Goal: Communication & Community: Ask a question

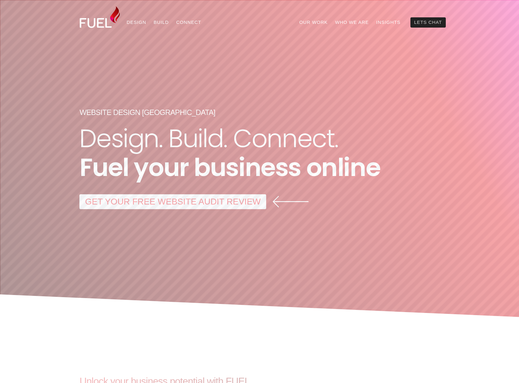
click at [426, 22] on link "Lets Chat" at bounding box center [427, 22] width 35 height 10
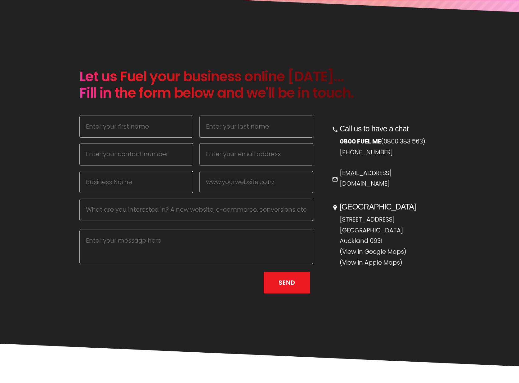
scroll to position [307, 0]
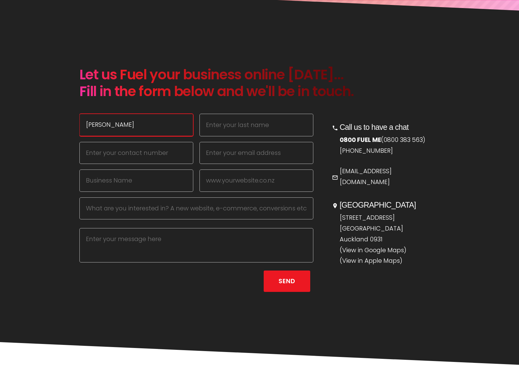
type input "Brett"
type input "Muller"
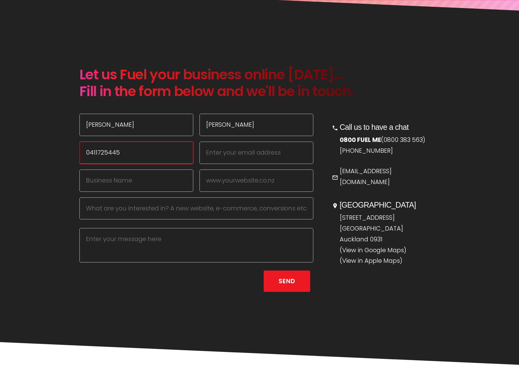
type input "0411725445"
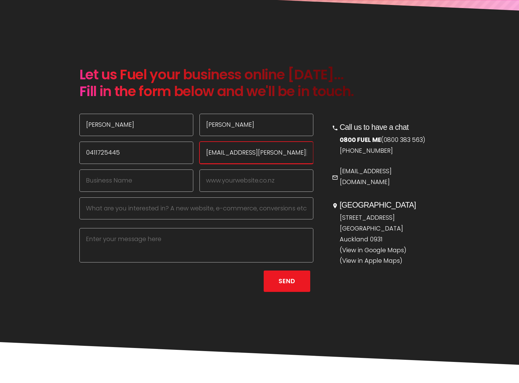
type input "fm@demartini.com.au"
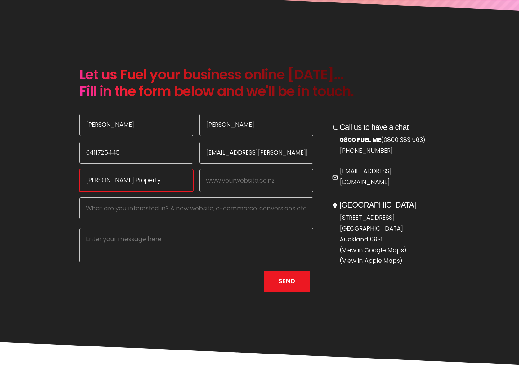
type input "Demartini Fletcher Property"
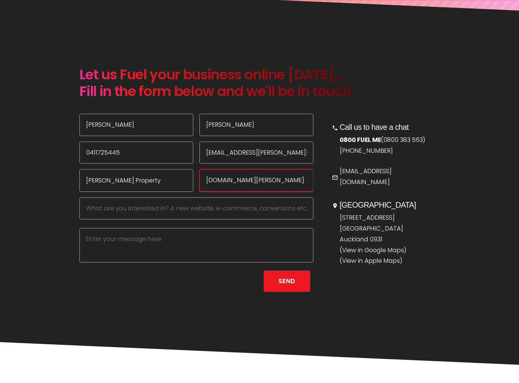
type input "www.demartini.com.au"
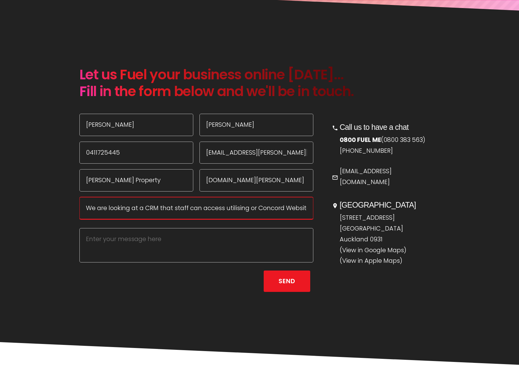
drag, startPoint x: 307, startPoint y: 210, endPoint x: 82, endPoint y: 208, distance: 225.7
click at [82, 208] on input "We are looking at a CRM that staff can access utilising or Concord Website data…" at bounding box center [196, 208] width 234 height 23
type input "We are looking at a CRM that staff can access utilising or Concord Website data…"
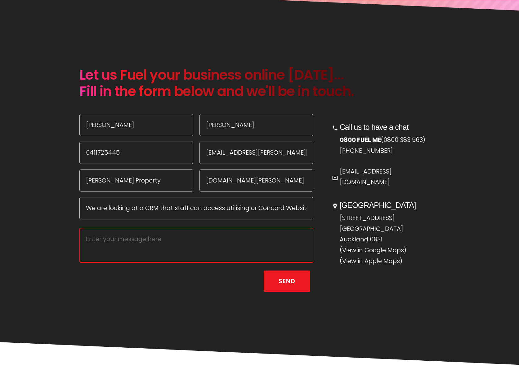
click at [114, 242] on textarea at bounding box center [196, 245] width 234 height 34
paste textarea "We are looking at a CRM that staff can access utilising or Concord Website data…"
type textarea "We are looking at a CRM that staff can access utilising or Concord Website data…"
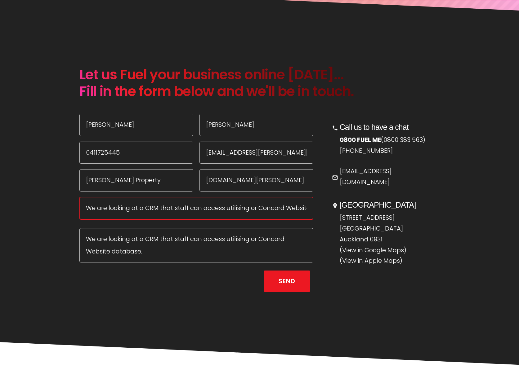
drag, startPoint x: 140, startPoint y: 213, endPoint x: 125, endPoint y: 212, distance: 15.5
click at [140, 213] on input "We are looking at a CRM that staff can access utilising or Concord Website data…" at bounding box center [196, 208] width 234 height 23
drag, startPoint x: 87, startPoint y: 209, endPoint x: 318, endPoint y: 212, distance: 230.4
click at [318, 212] on div "5 2025-08-19T21:14:33.058Z 0 Brett Muller 0411725445 fm@demartini.com.au Demart…" at bounding box center [196, 204] width 246 height 202
type input "Oncord Website Development Work"
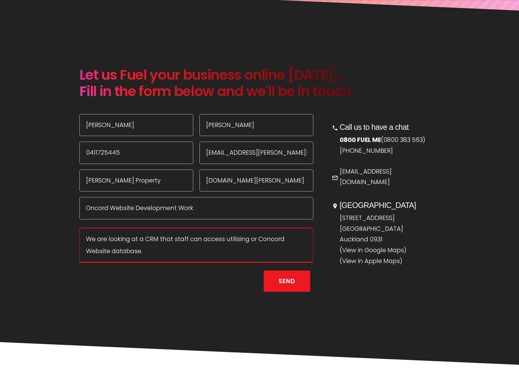
click at [156, 254] on textarea "We are looking at a CRM that staff can access utilising or Concord Website data…" at bounding box center [196, 245] width 234 height 34
type textarea "We are looking at a CRM that staff can access utilising or Concord Website data…"
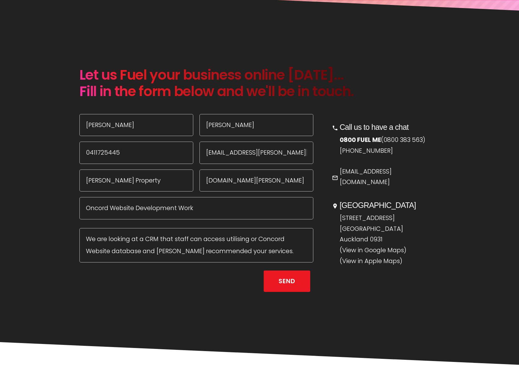
click at [286, 282] on button "Send" at bounding box center [287, 281] width 47 height 21
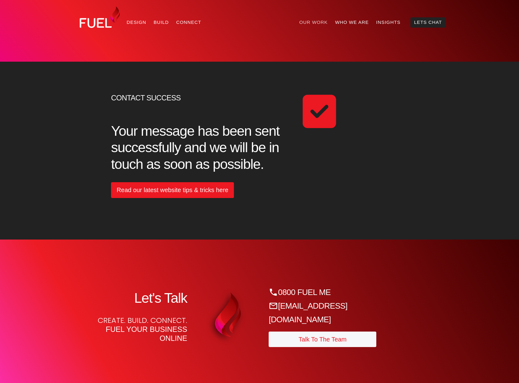
click at [321, 22] on link "Our Work" at bounding box center [313, 22] width 36 height 10
